Goal: Information Seeking & Learning: Learn about a topic

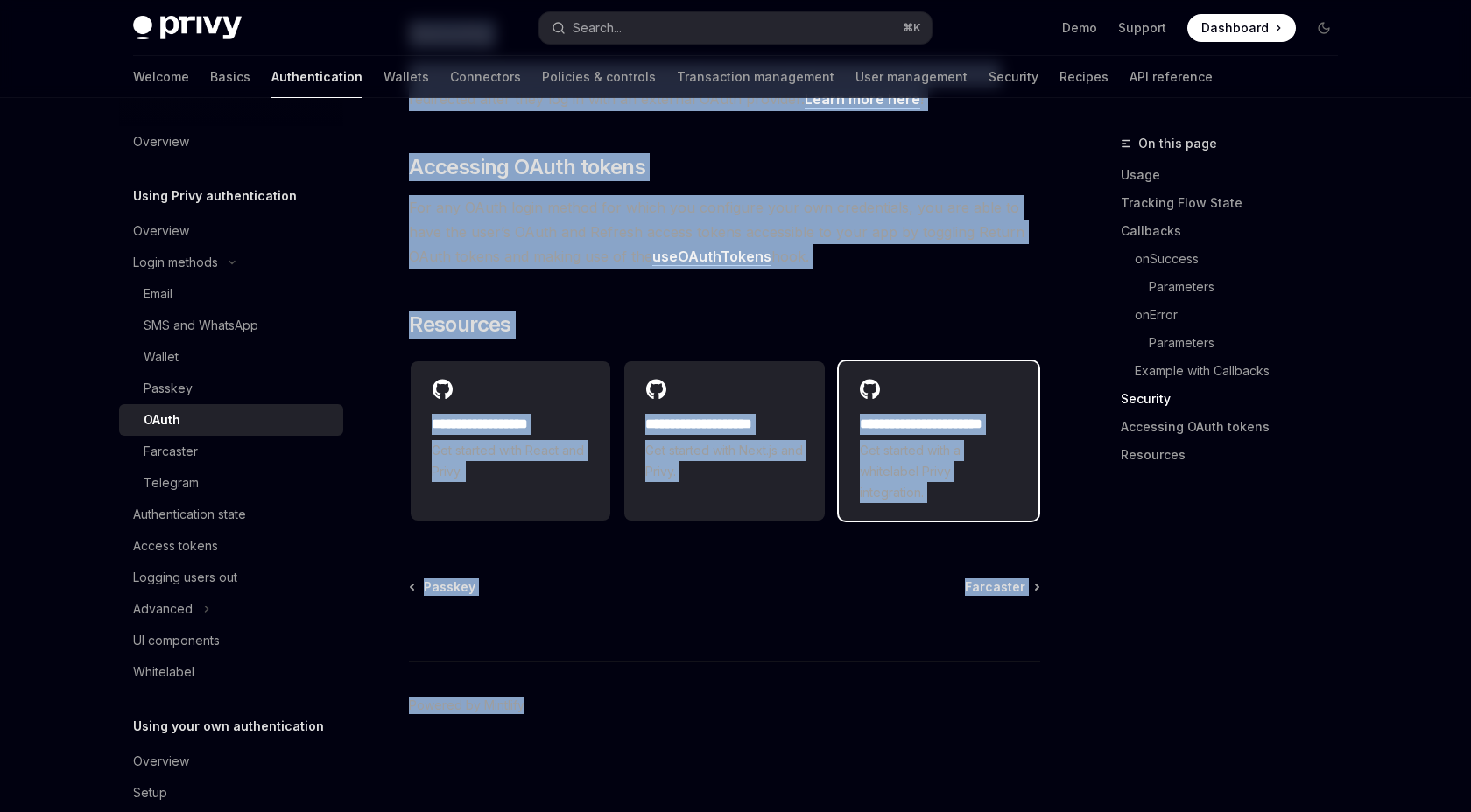
scroll to position [4102, 0]
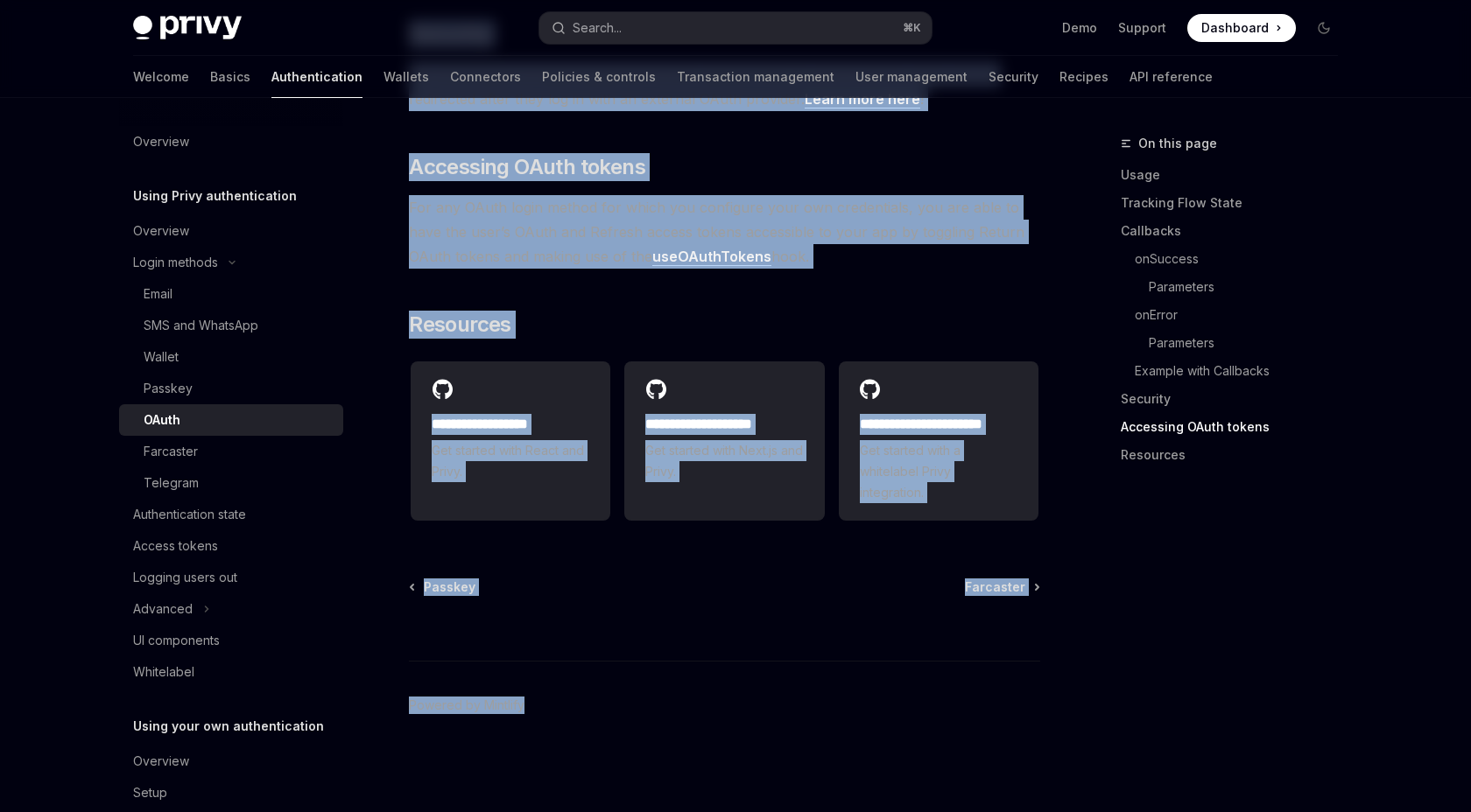
drag, startPoint x: 383, startPoint y: 180, endPoint x: 895, endPoint y: 238, distance: 515.3
copy div "OAuth OpenAI Open in ChatGPT OpenAI Open in ChatGPT Privy offers the ability to…"
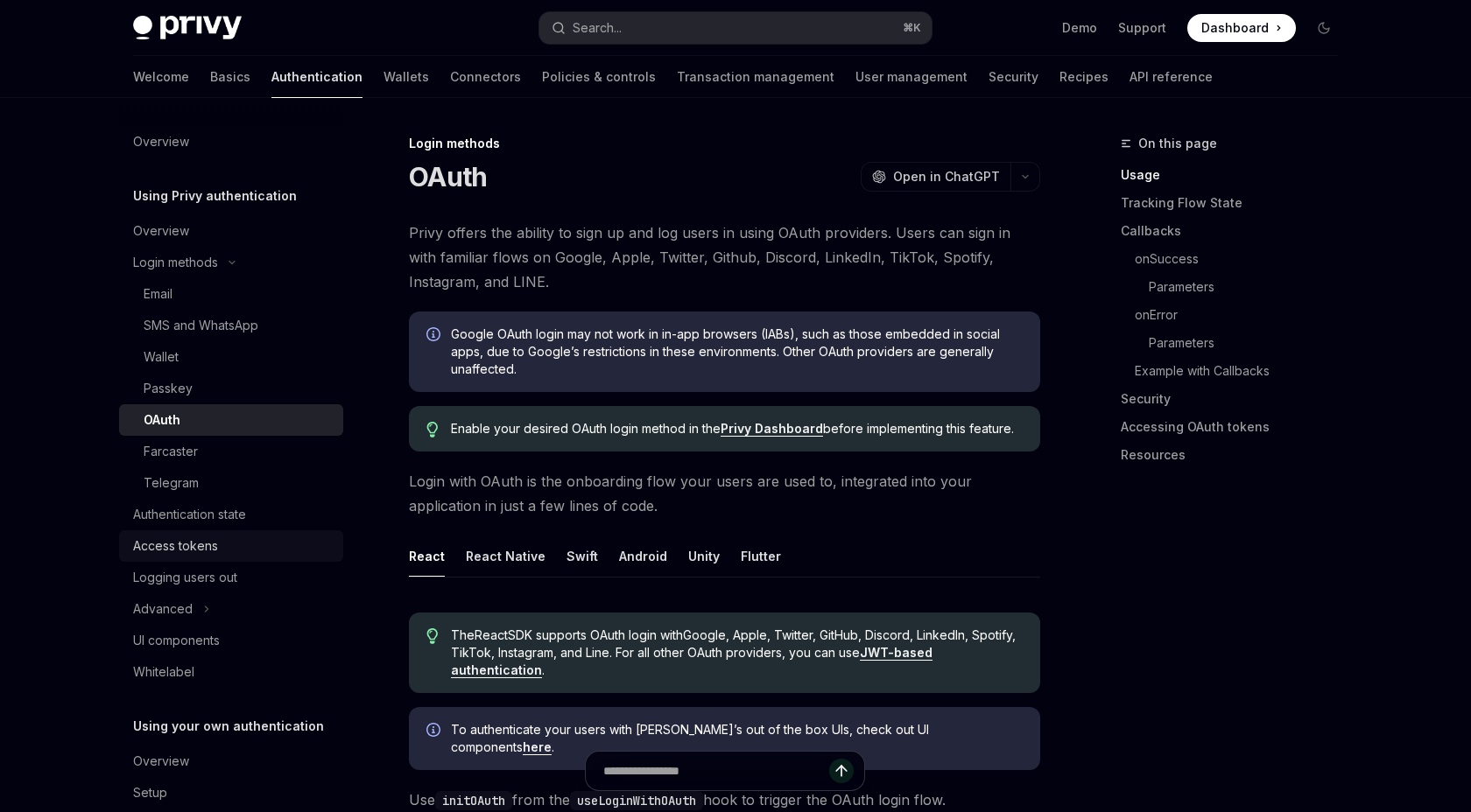
scroll to position [118, 0]
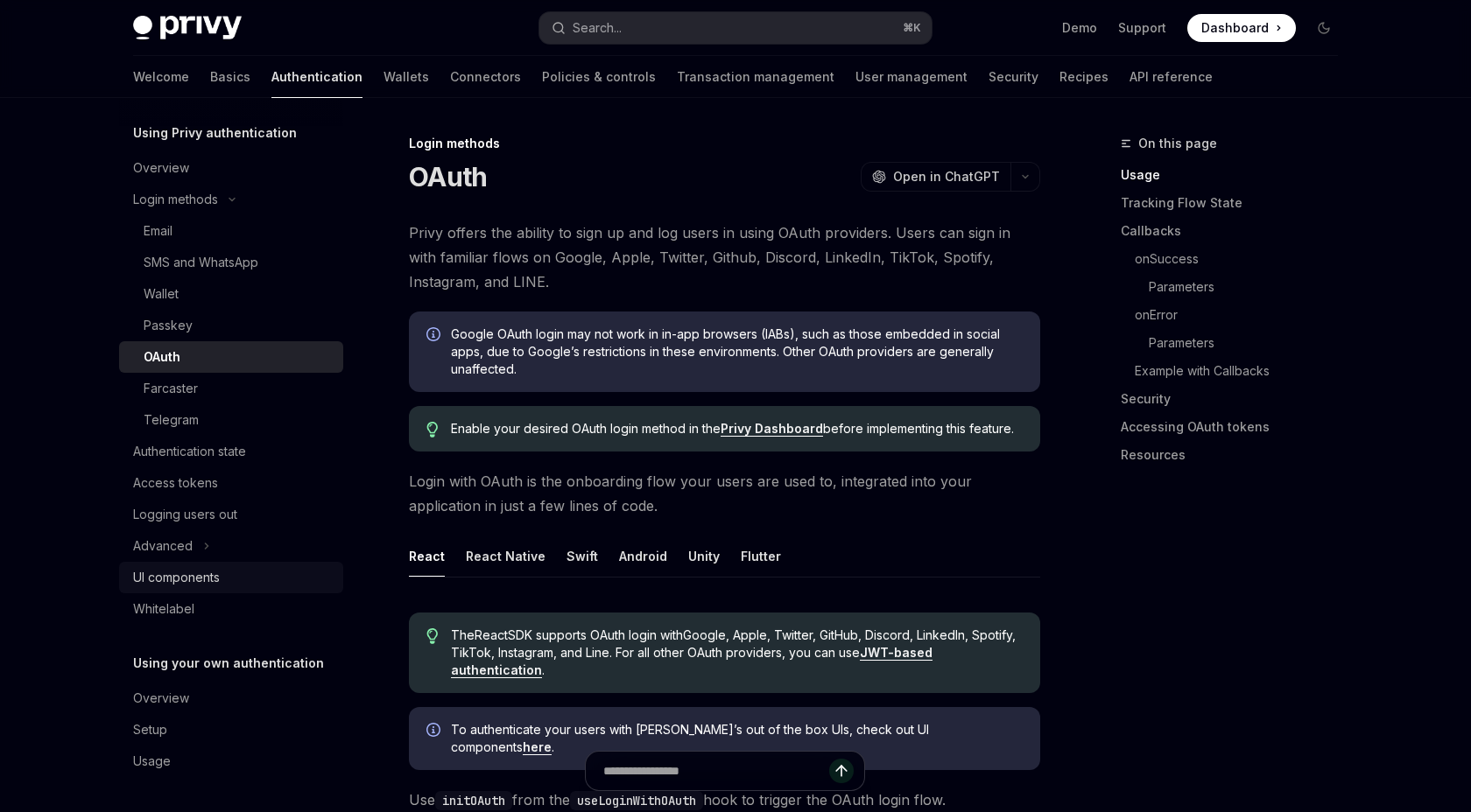
click at [189, 567] on div "UI components" at bounding box center [233, 578] width 199 height 21
type textarea "*"
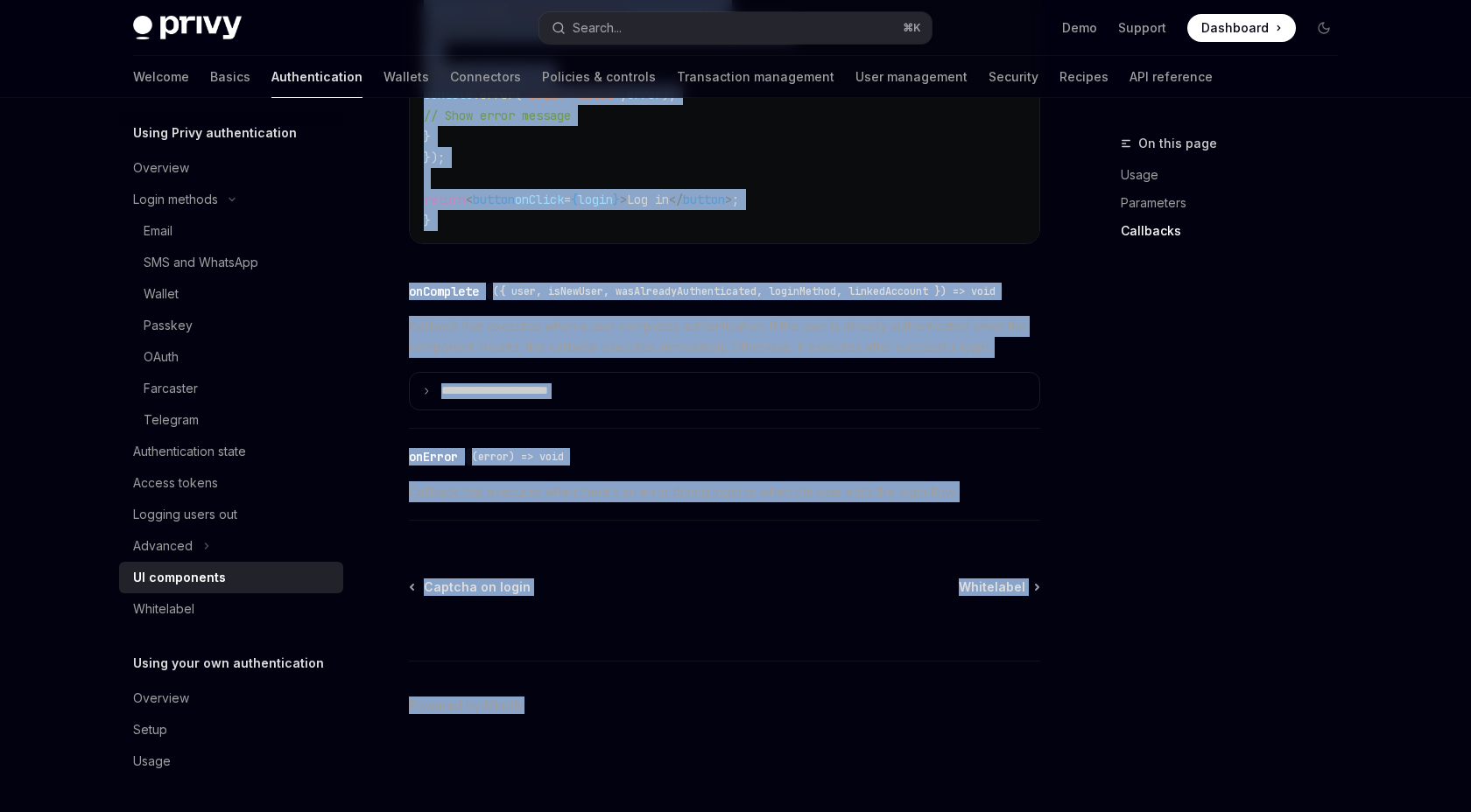
scroll to position [2754, 0]
drag, startPoint x: 388, startPoint y: 242, endPoint x: 995, endPoint y: 473, distance: 649.5
copy div "Lorem ipsumdol sita consectetu adip el sed-do-eiu-tem inci utlaboree do mag ali…"
